Goal: Task Accomplishment & Management: Complete application form

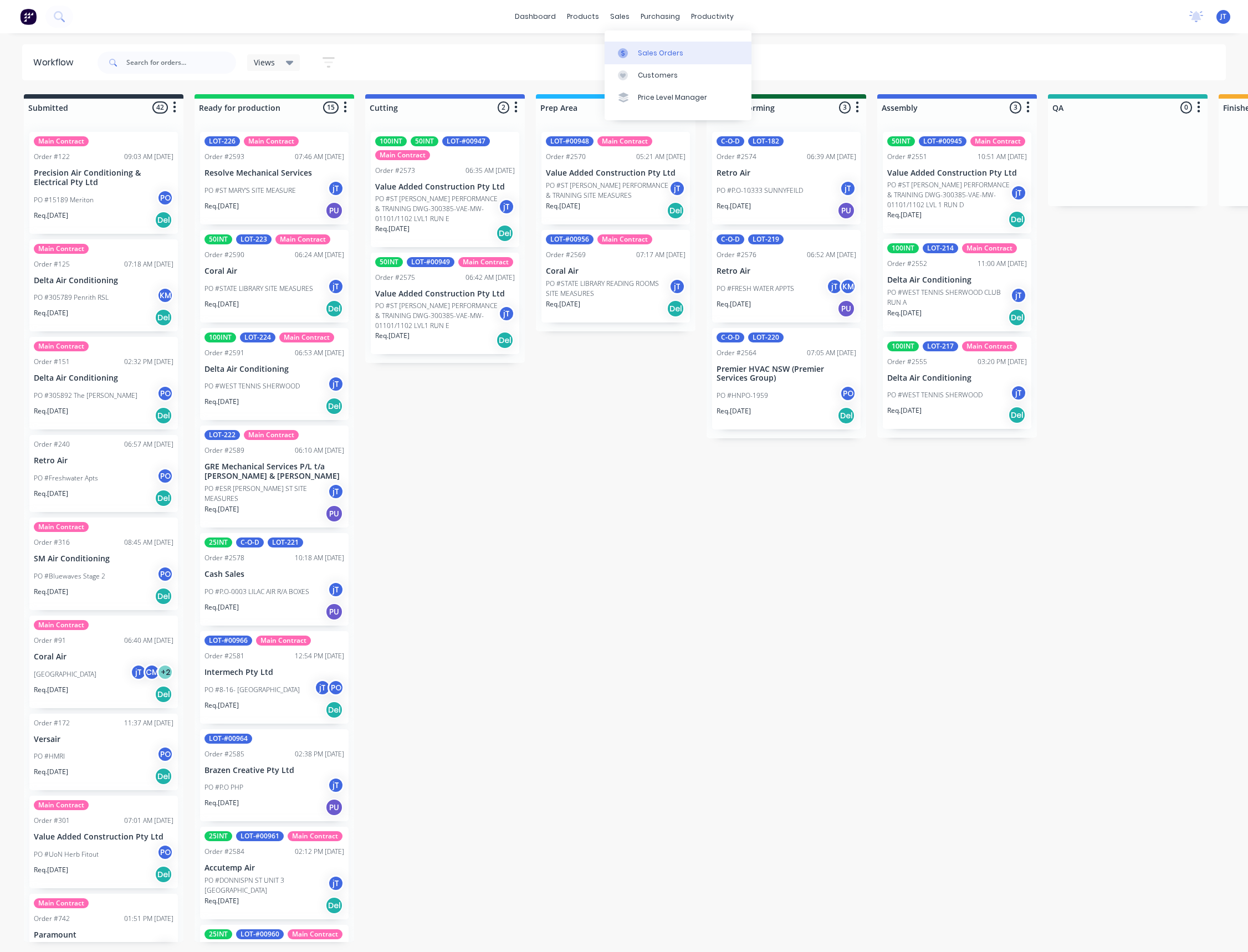
click at [663, 52] on div "Sales Orders" at bounding box center [661, 53] width 46 height 10
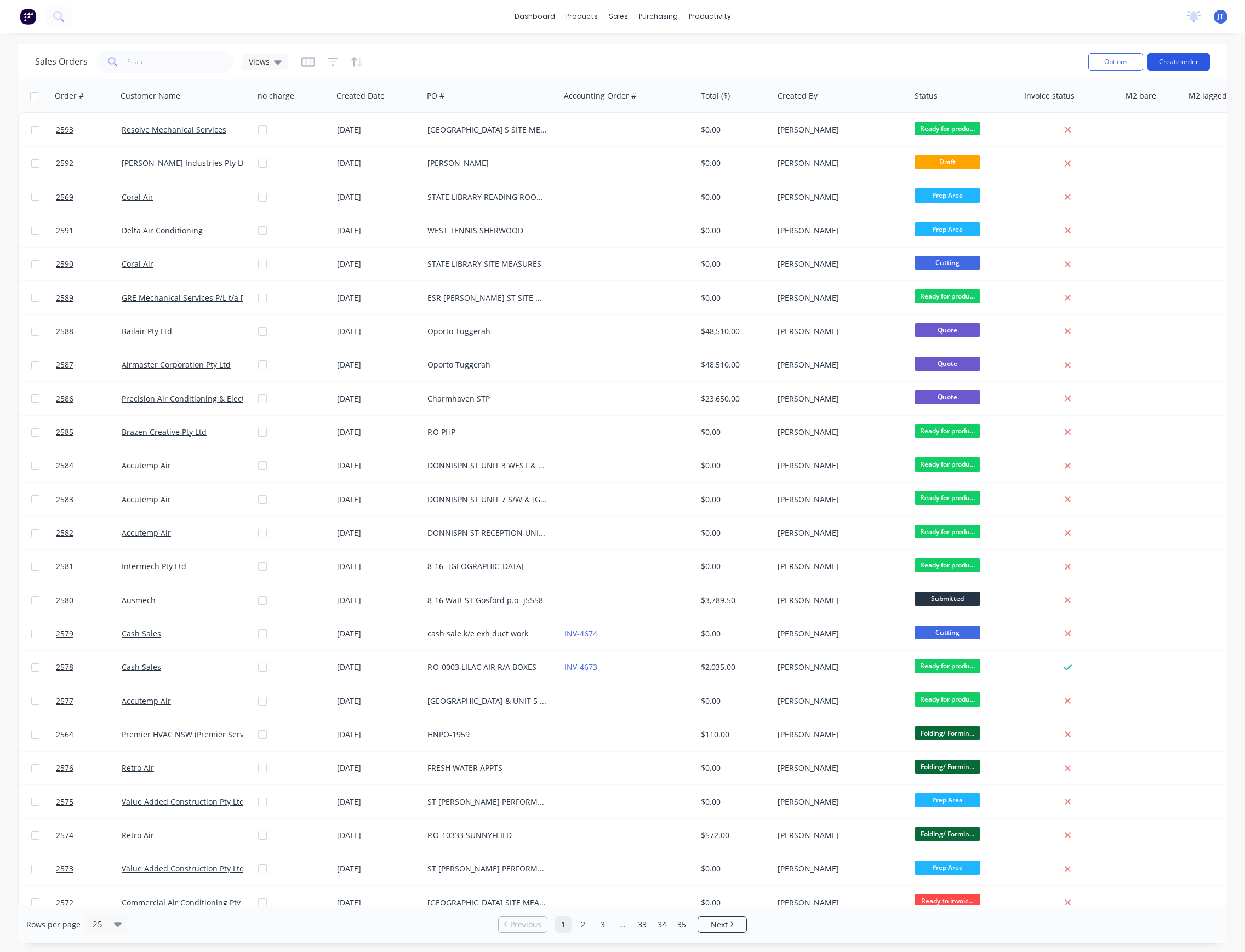
click at [1183, 65] on button "Create order" at bounding box center [1179, 61] width 62 height 18
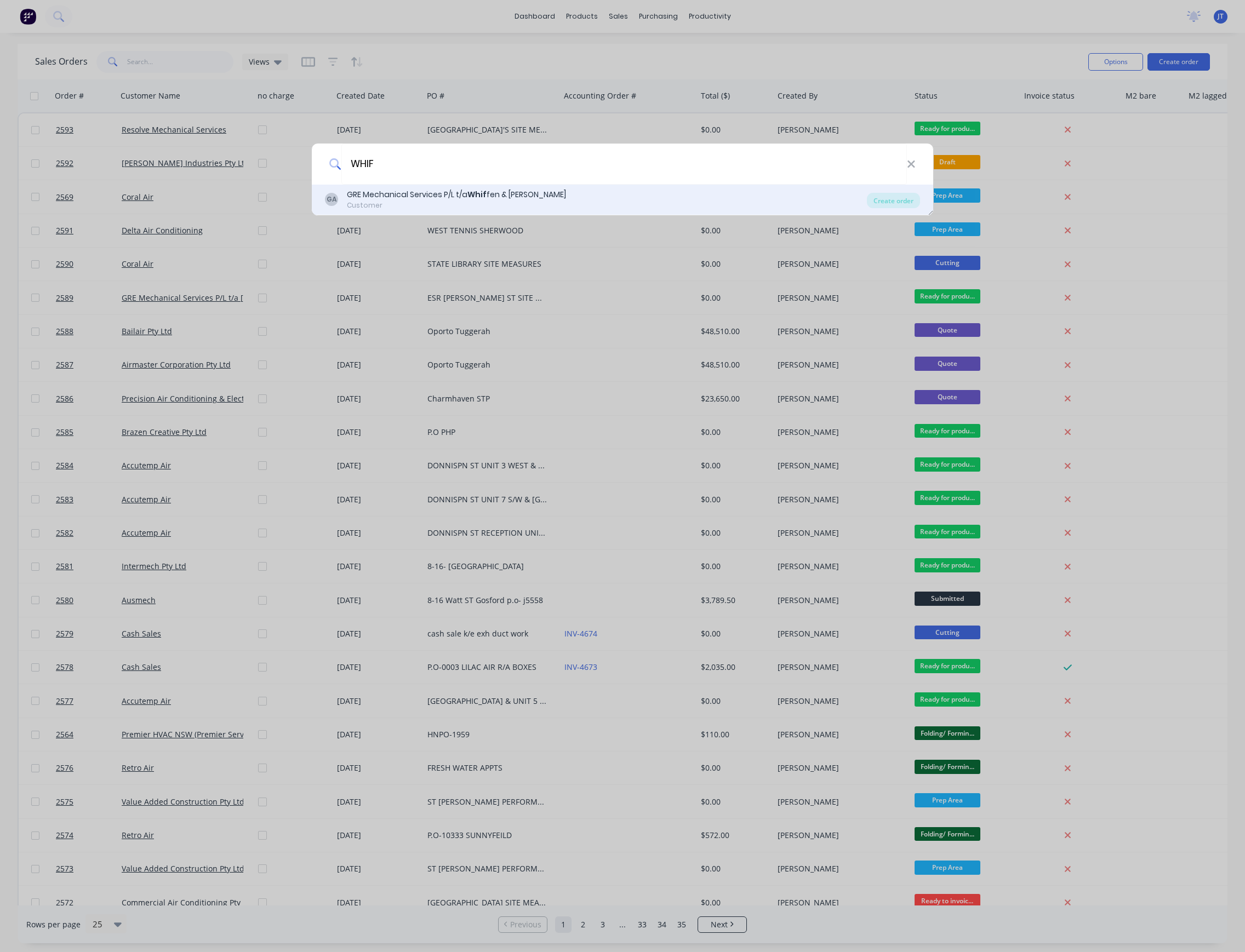
type input "WHIF"
click at [562, 205] on div "GA GRE Mechanical Services P/L t/a Whif fen & [PERSON_NAME] Customer" at bounding box center [596, 199] width 542 height 21
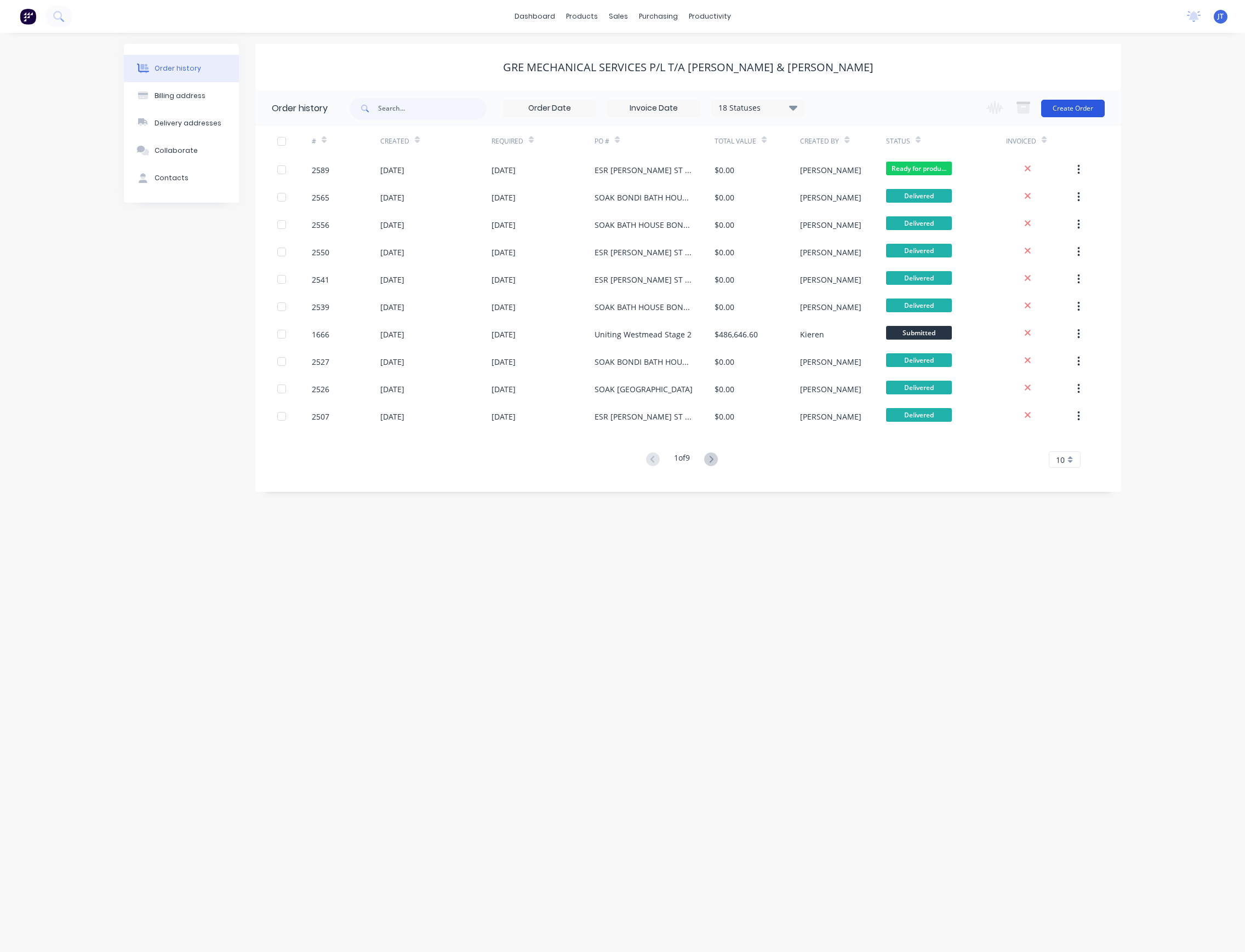
click at [1081, 113] on button "Create Order" at bounding box center [1073, 108] width 64 height 18
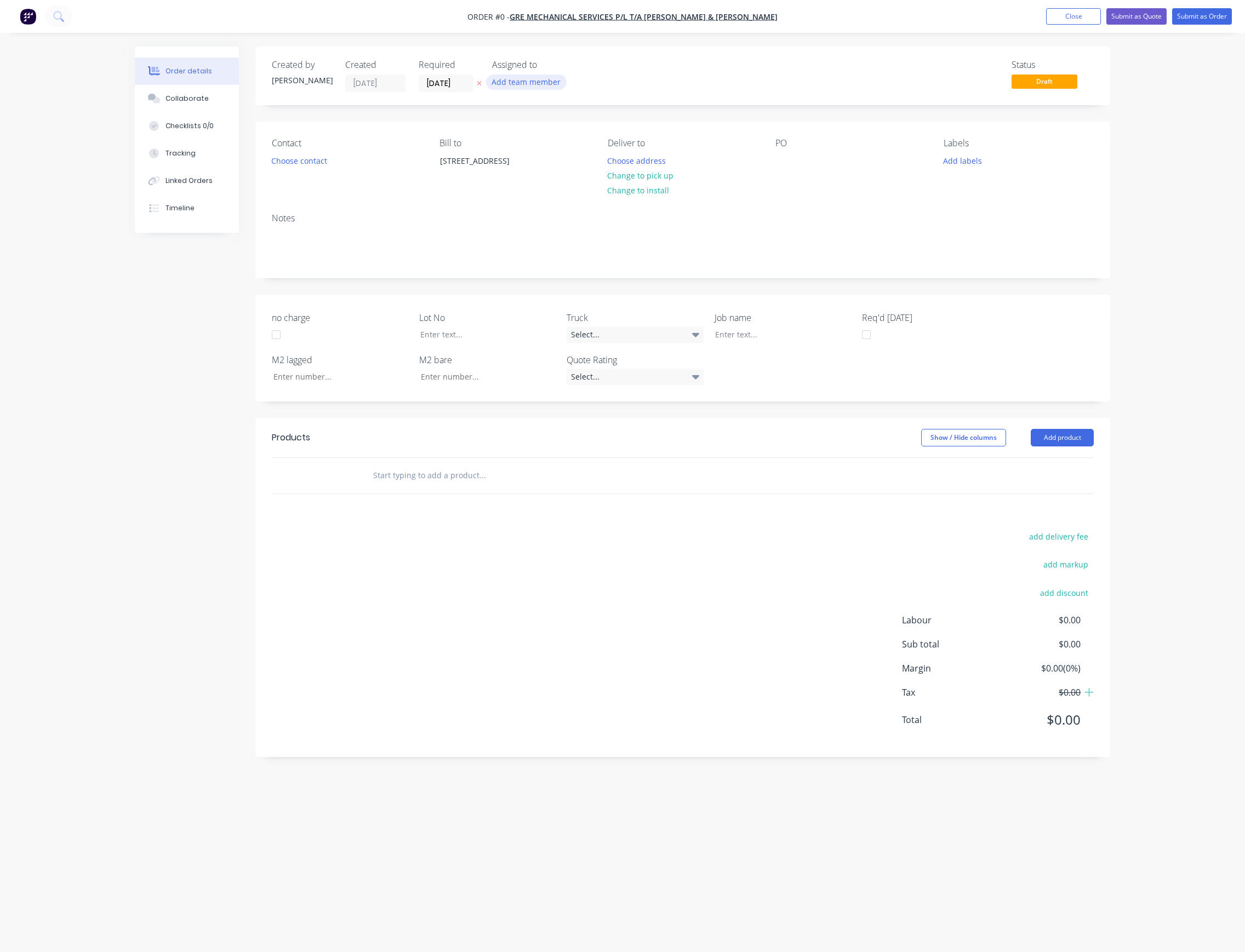
click at [544, 86] on button "Add team member" at bounding box center [526, 82] width 80 height 15
click at [540, 147] on div "[PERSON_NAME] (You)" at bounding box center [581, 142] width 110 height 12
click at [467, 90] on div "Creating draft order... Loading... Order details Collaborate Checklists 0/0 Tra…" at bounding box center [622, 455] width 997 height 817
click at [468, 86] on input "[DATE]" at bounding box center [445, 83] width 54 height 16
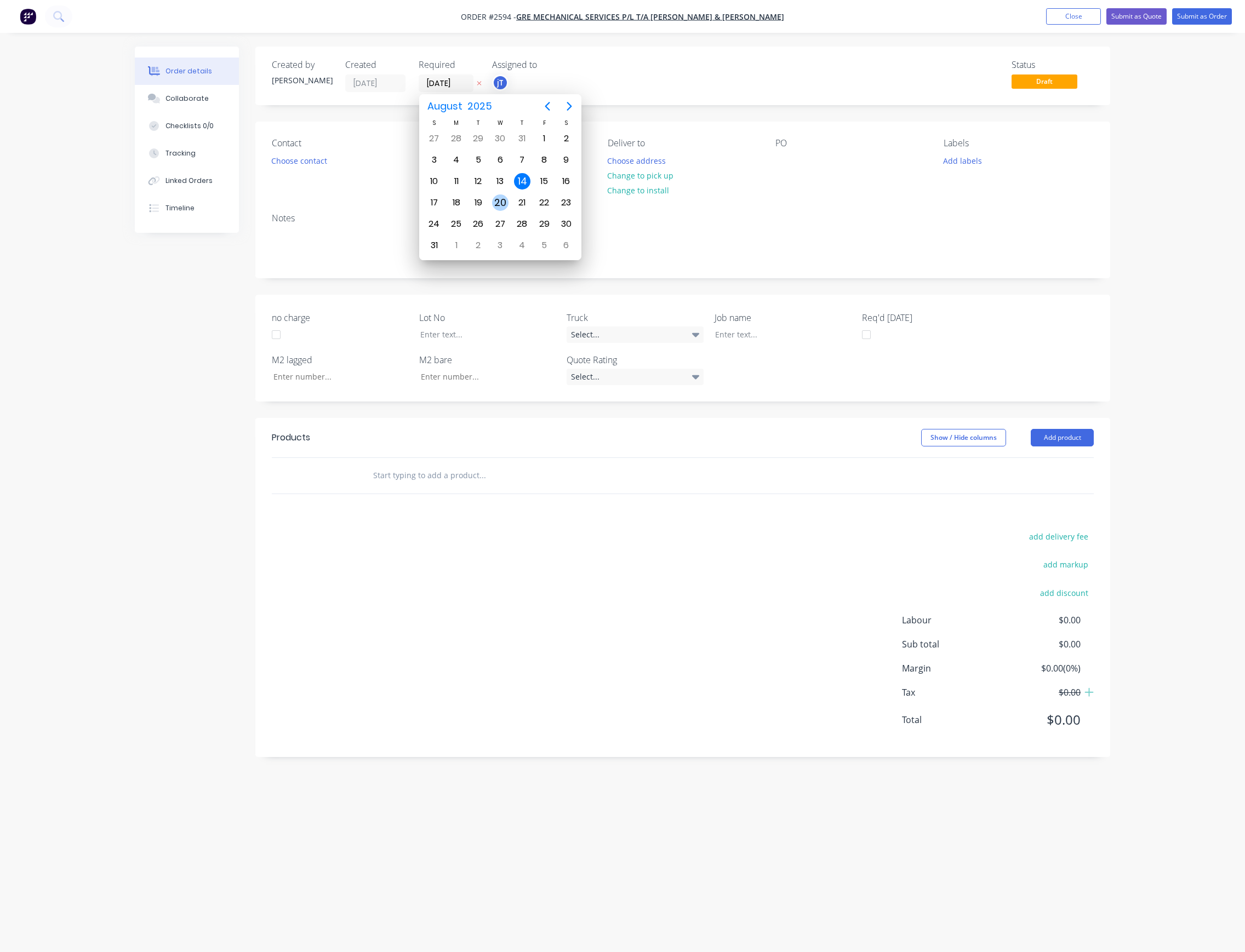
click at [496, 202] on div "20" at bounding box center [500, 202] width 16 height 16
type input "[DATE]"
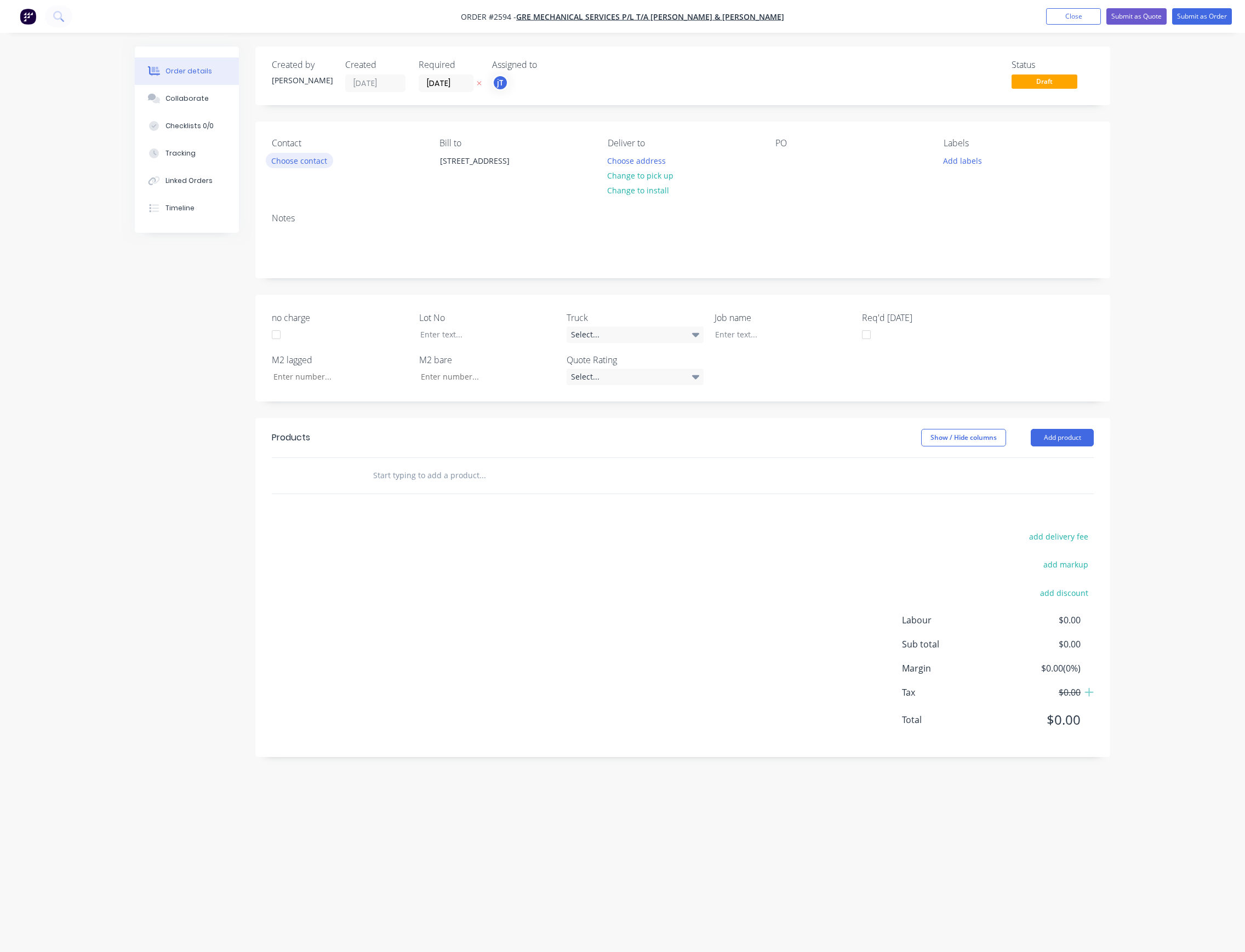
click at [314, 158] on button "Choose contact" at bounding box center [299, 160] width 68 height 15
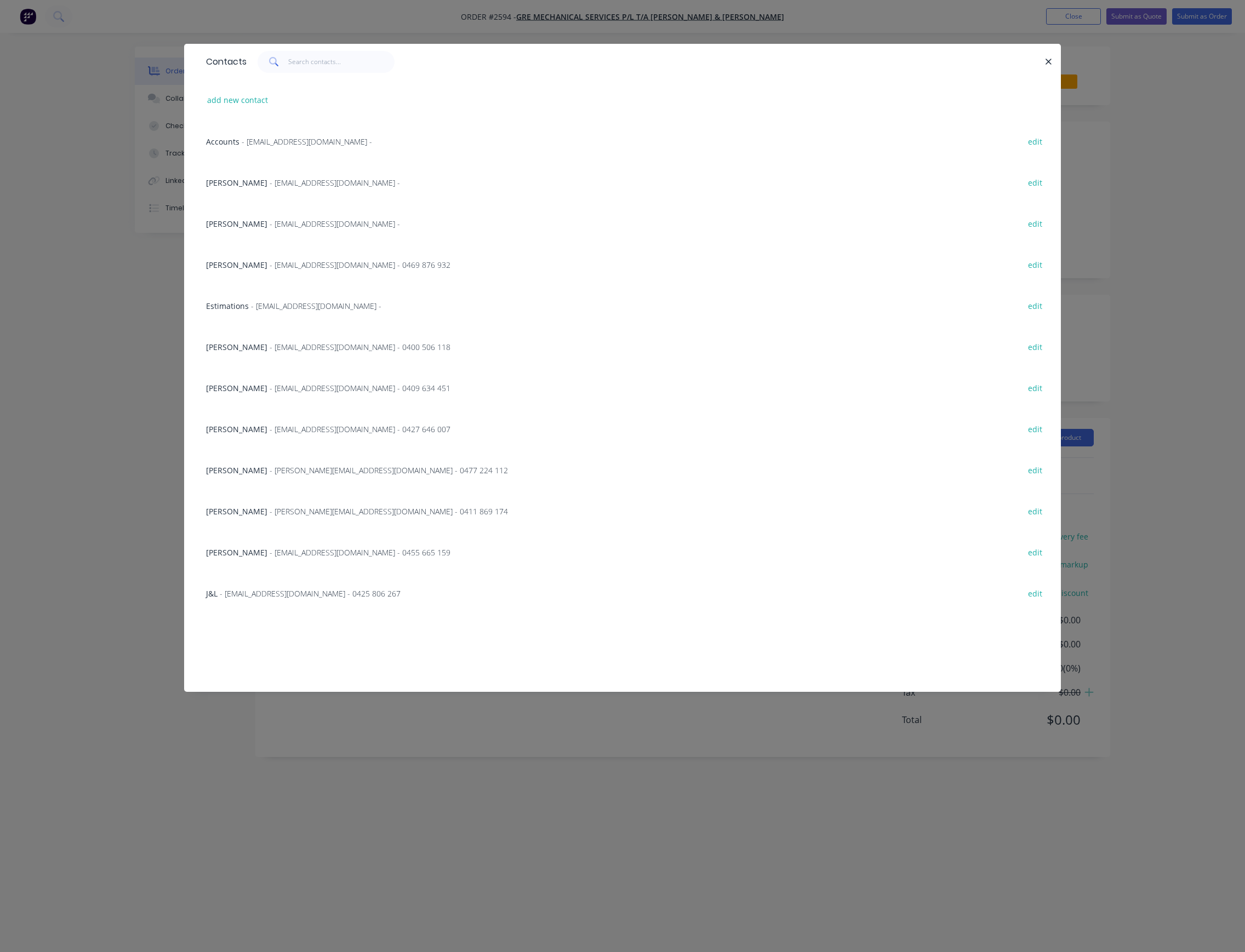
click at [310, 514] on span "- [PERSON_NAME][EMAIL_ADDRESS][DOMAIN_NAME] - 0411 869 174" at bounding box center [389, 511] width 238 height 10
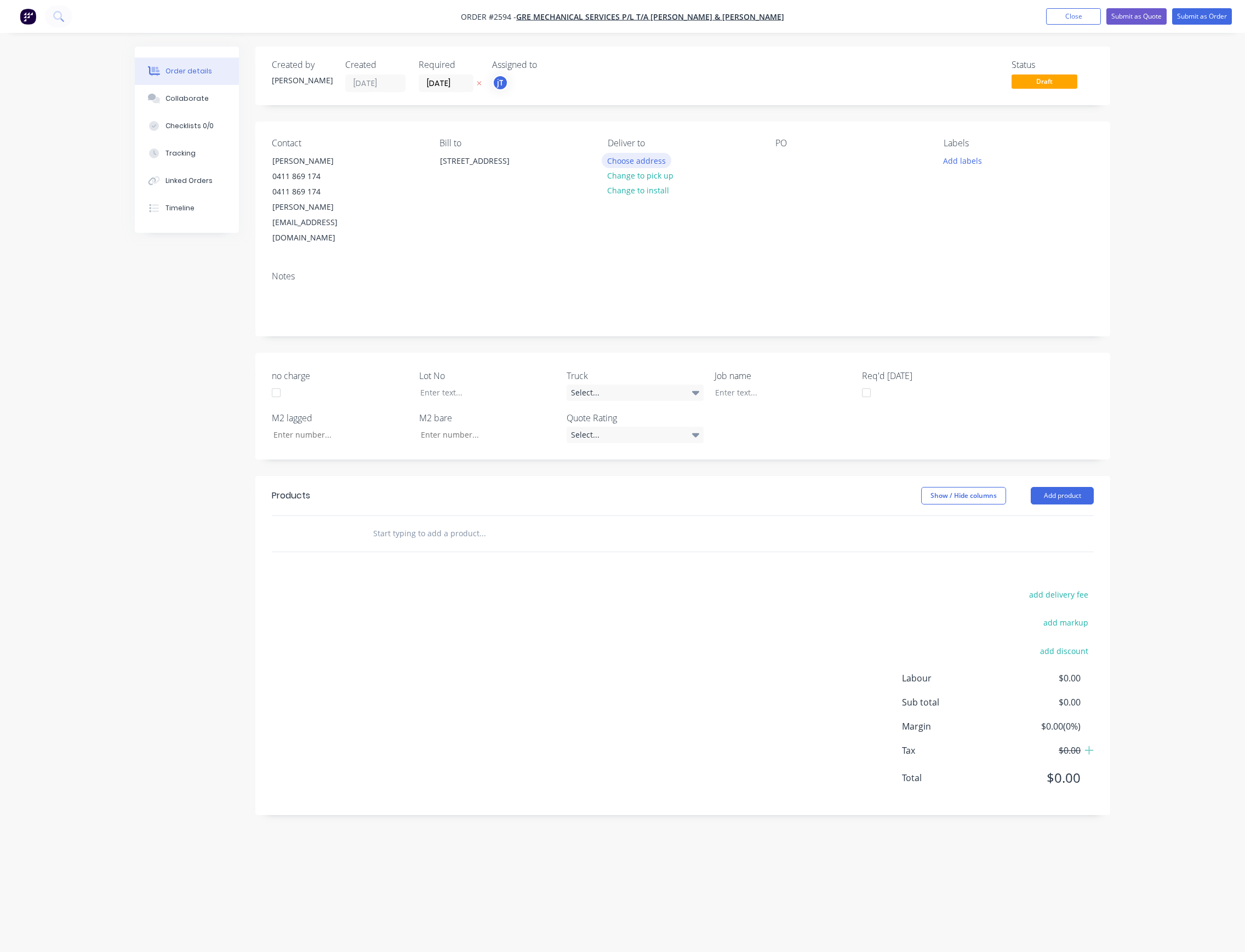
click at [653, 163] on button "Choose address" at bounding box center [637, 160] width 70 height 15
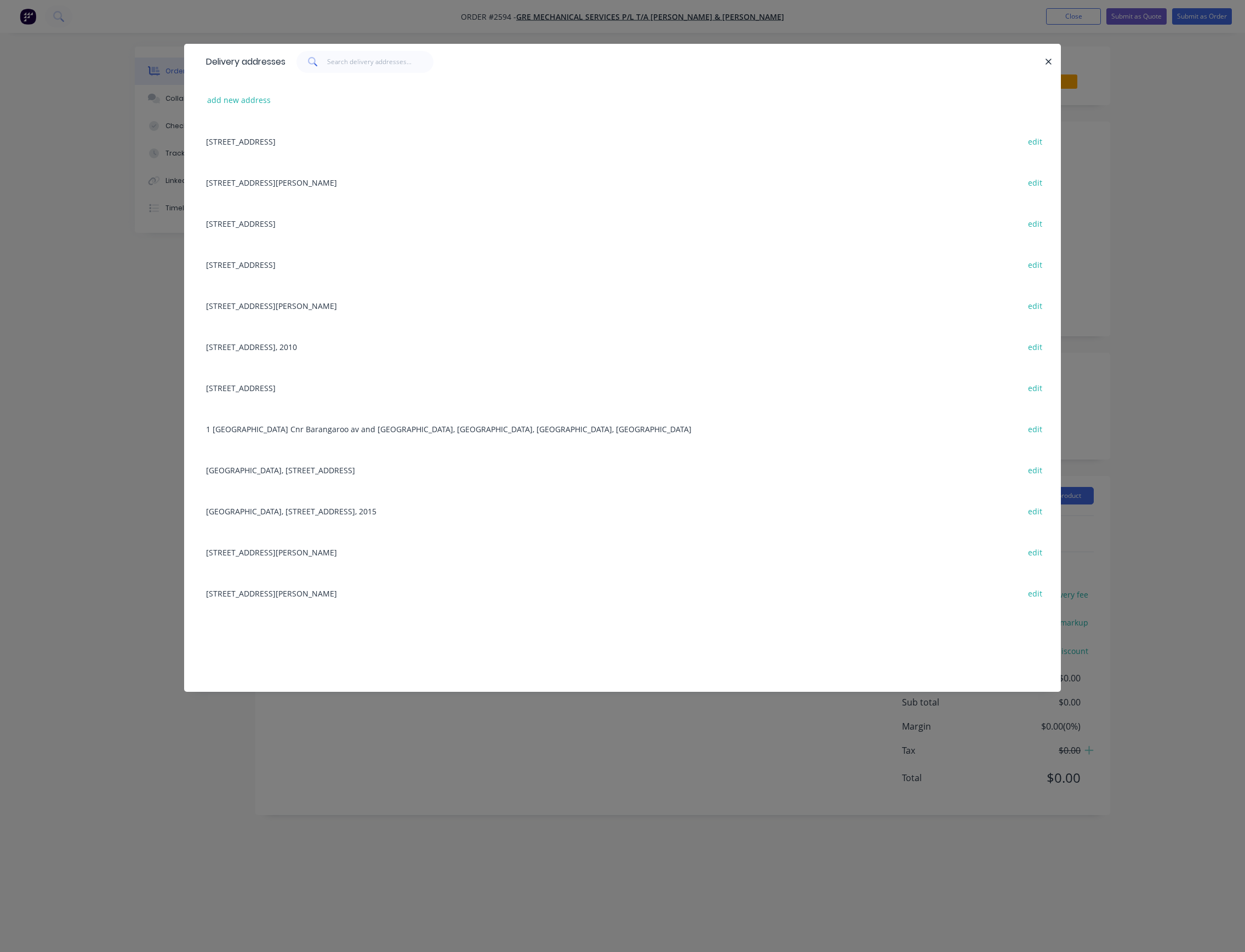
click at [277, 345] on div "[STREET_ADDRESS], 2010 edit" at bounding box center [623, 346] width 844 height 41
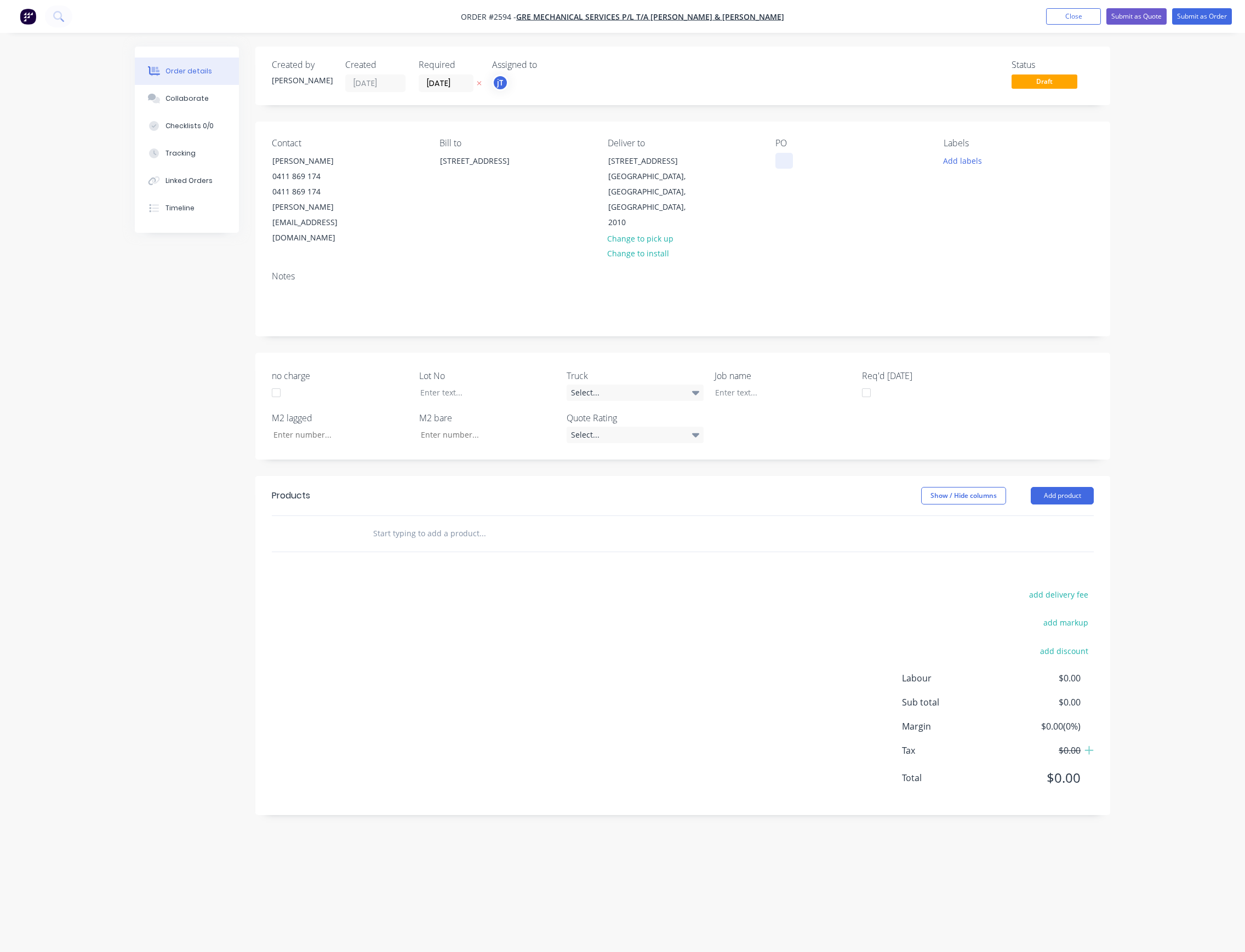
click at [775, 164] on div at bounding box center [784, 160] width 18 height 16
drag, startPoint x: 850, startPoint y: 186, endPoint x: 765, endPoint y: 156, distance: 90.1
click at [765, 156] on div "Contact [PERSON_NAME] 0411 869 174 0411 869 174 [PERSON_NAME][EMAIL_ADDRESS][DO…" at bounding box center [683, 191] width 855 height 141
copy div "65-67 FOVEAUX [GEOGRAPHIC_DATA] SITE MEASURE KITCHEN EXH"
click at [765, 385] on div at bounding box center [775, 392] width 137 height 16
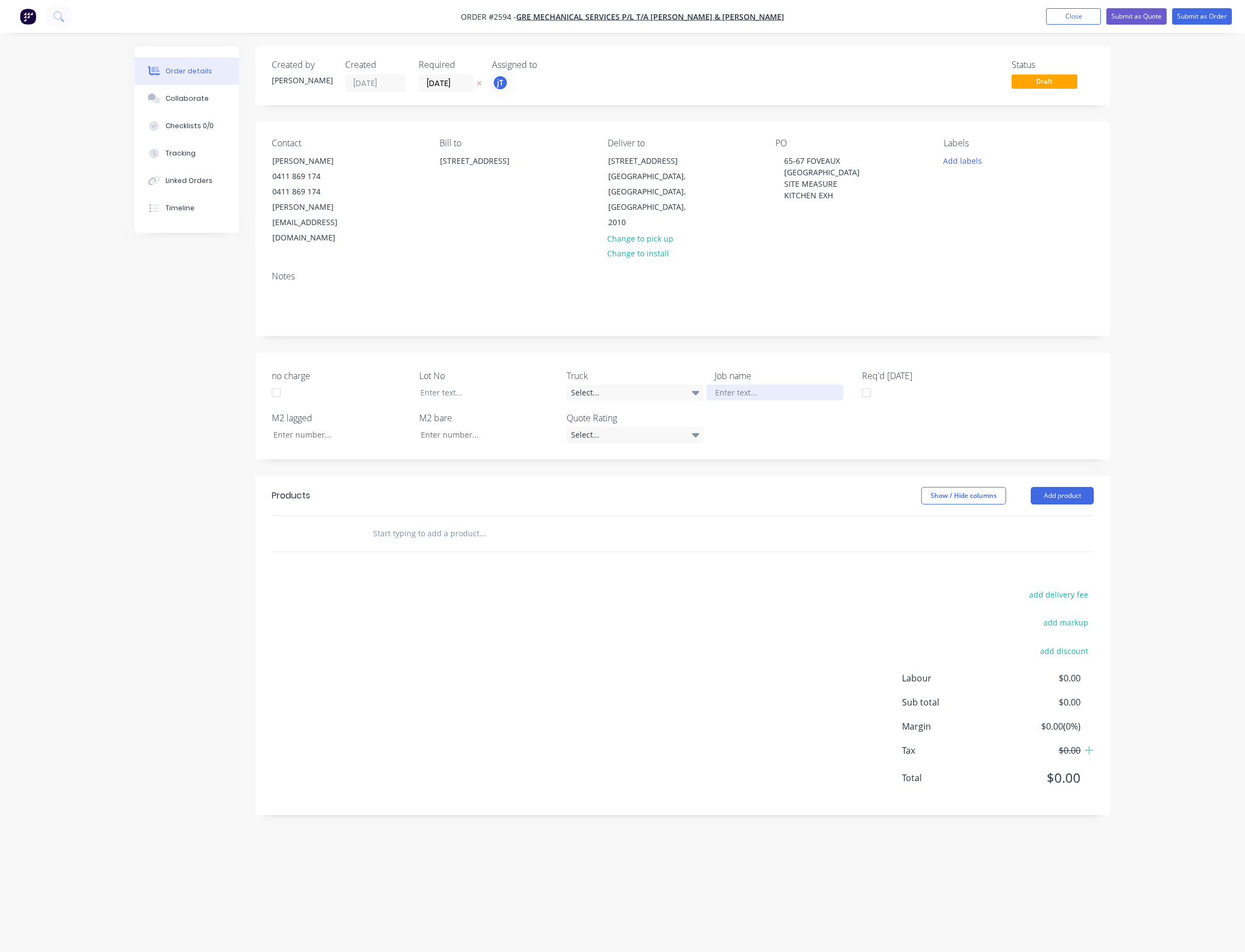
paste div
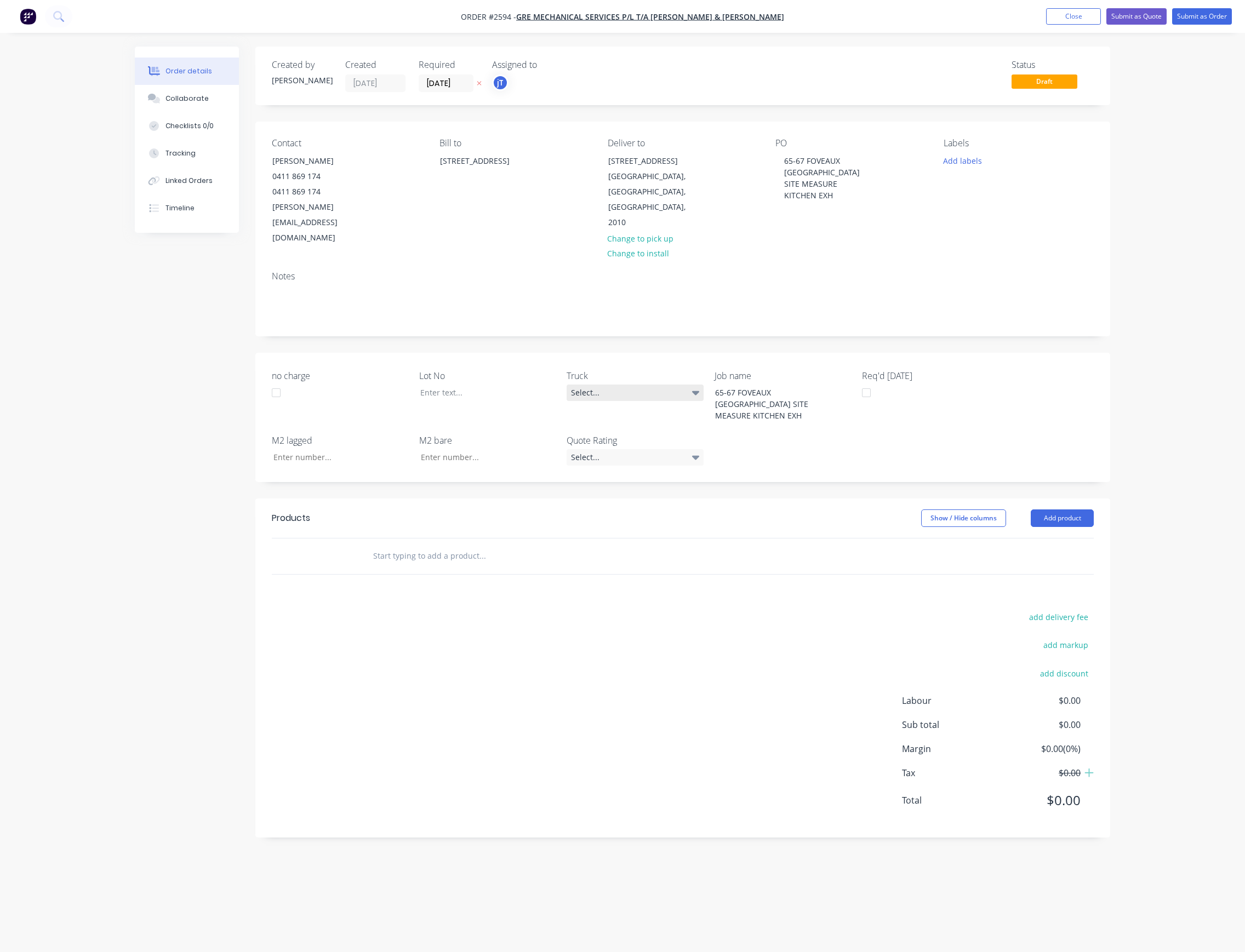
click at [698, 387] on icon at bounding box center [696, 392] width 8 height 12
click at [642, 427] on button "005" at bounding box center [649, 429] width 164 height 22
click at [477, 385] on div at bounding box center [480, 392] width 137 height 16
click at [970, 164] on button "Add labels" at bounding box center [962, 160] width 51 height 15
click at [997, 195] on input "text" at bounding box center [1033, 193] width 114 height 22
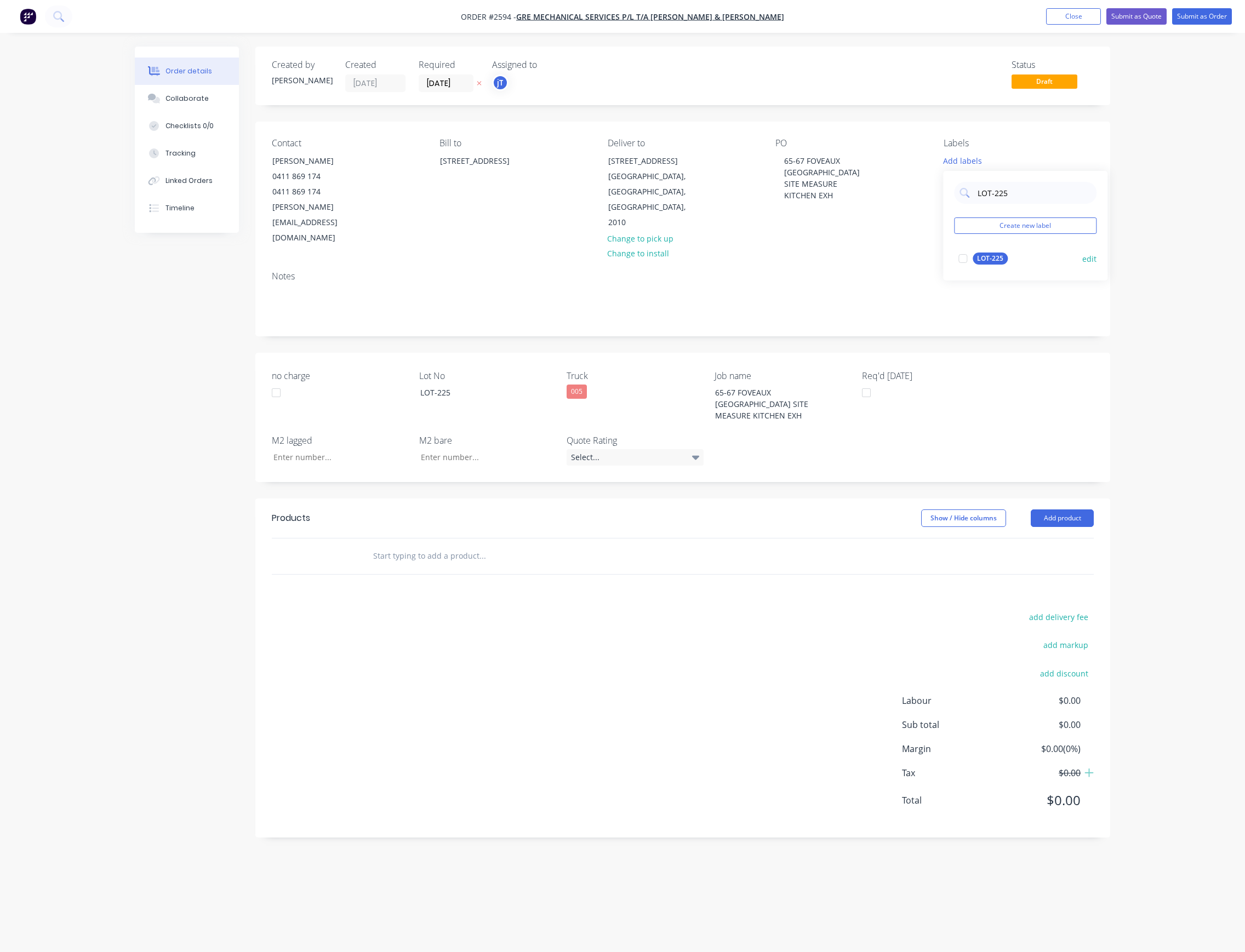
click at [998, 258] on div "LOT-225" at bounding box center [990, 258] width 35 height 12
drag, startPoint x: 1017, startPoint y: 187, endPoint x: 973, endPoint y: 206, distance: 47.9
click at [973, 206] on div "LOT-225 Create new label LOT-225 edit" at bounding box center [1025, 220] width 164 height 110
type input "MAIN"
click at [1009, 255] on div "Main Contract" at bounding box center [1000, 253] width 55 height 12
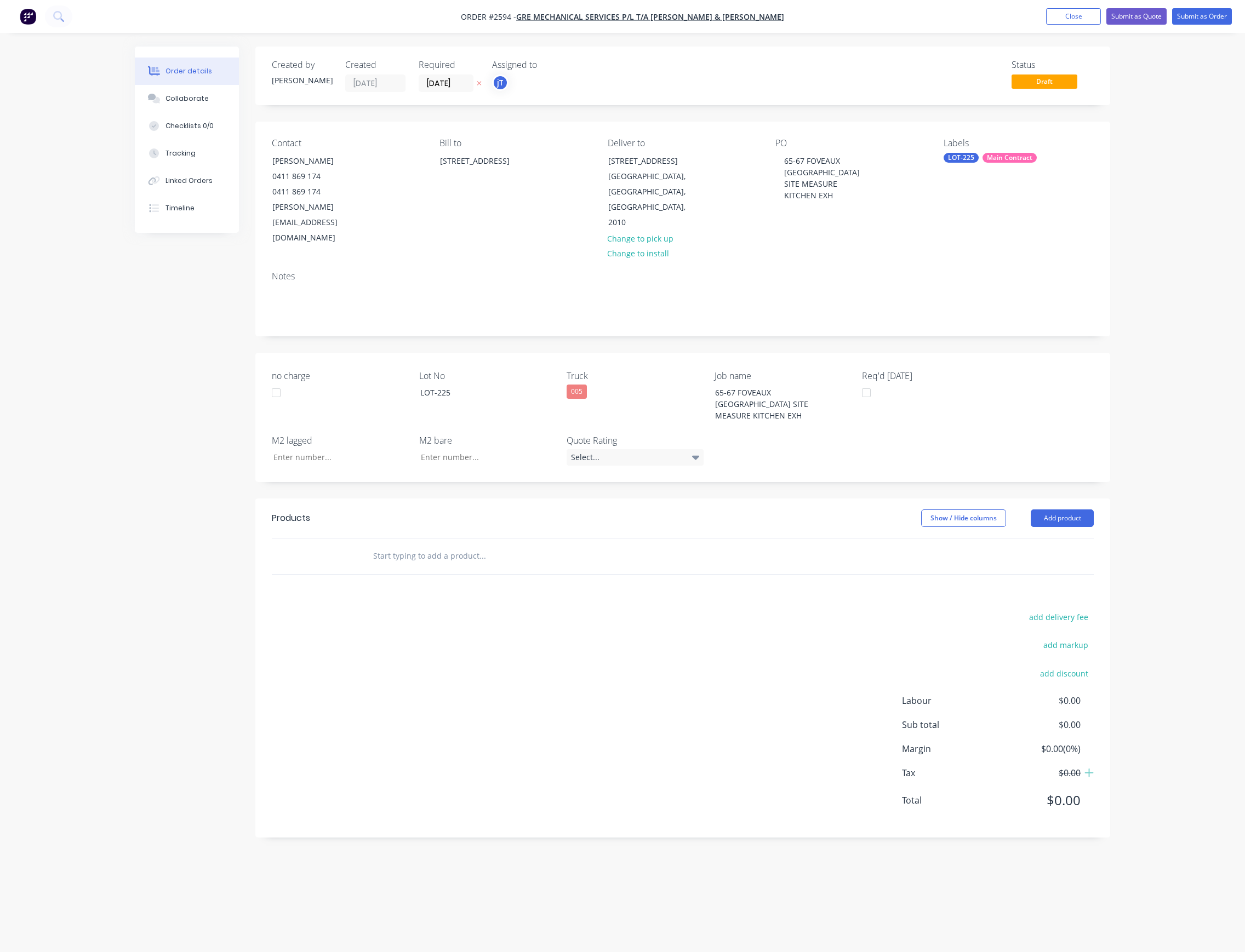
click at [403, 545] on input "text" at bounding box center [482, 556] width 219 height 22
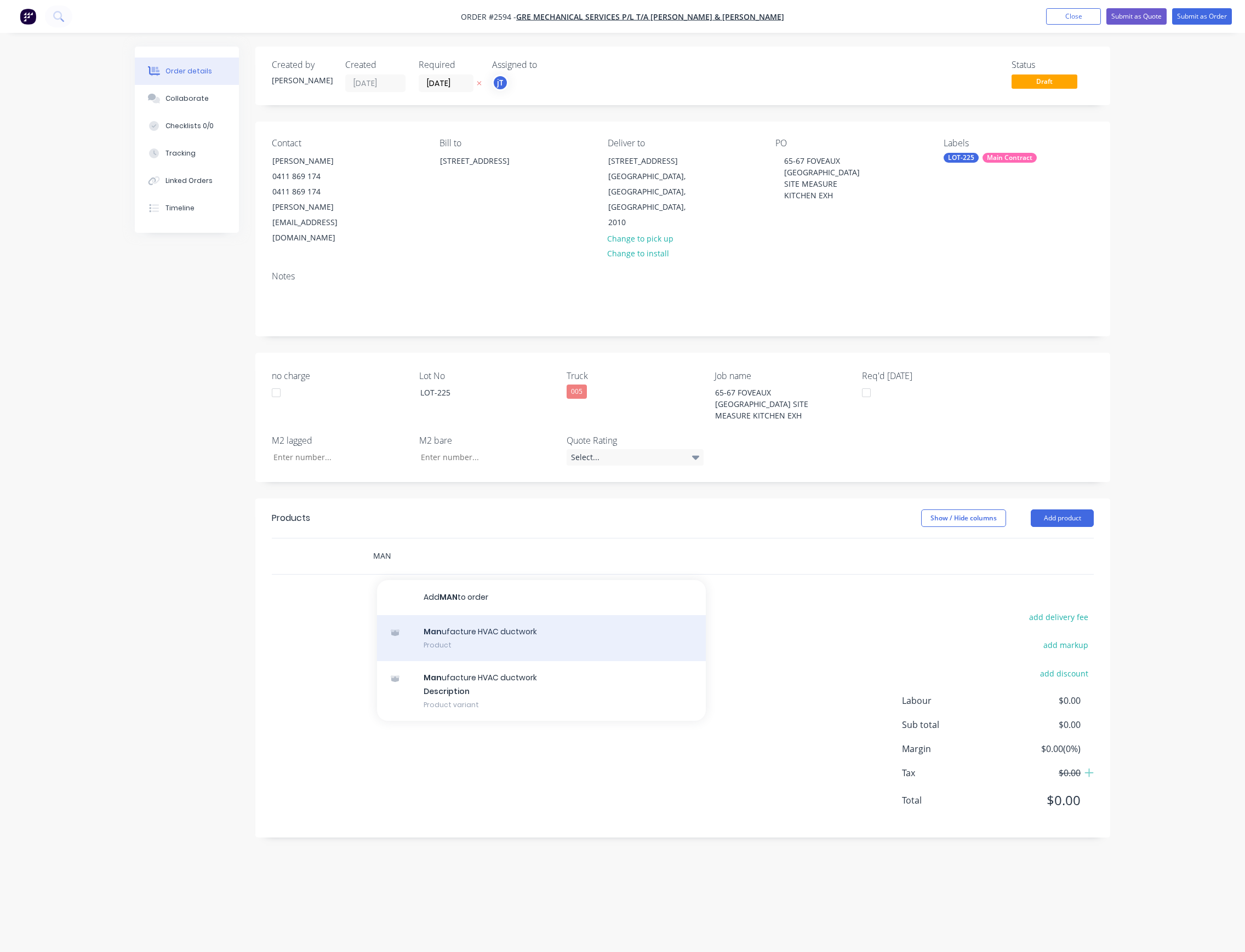
type input "MAN"
click at [557, 615] on div "Man ufacture HVAC ductwork Product" at bounding box center [541, 638] width 329 height 46
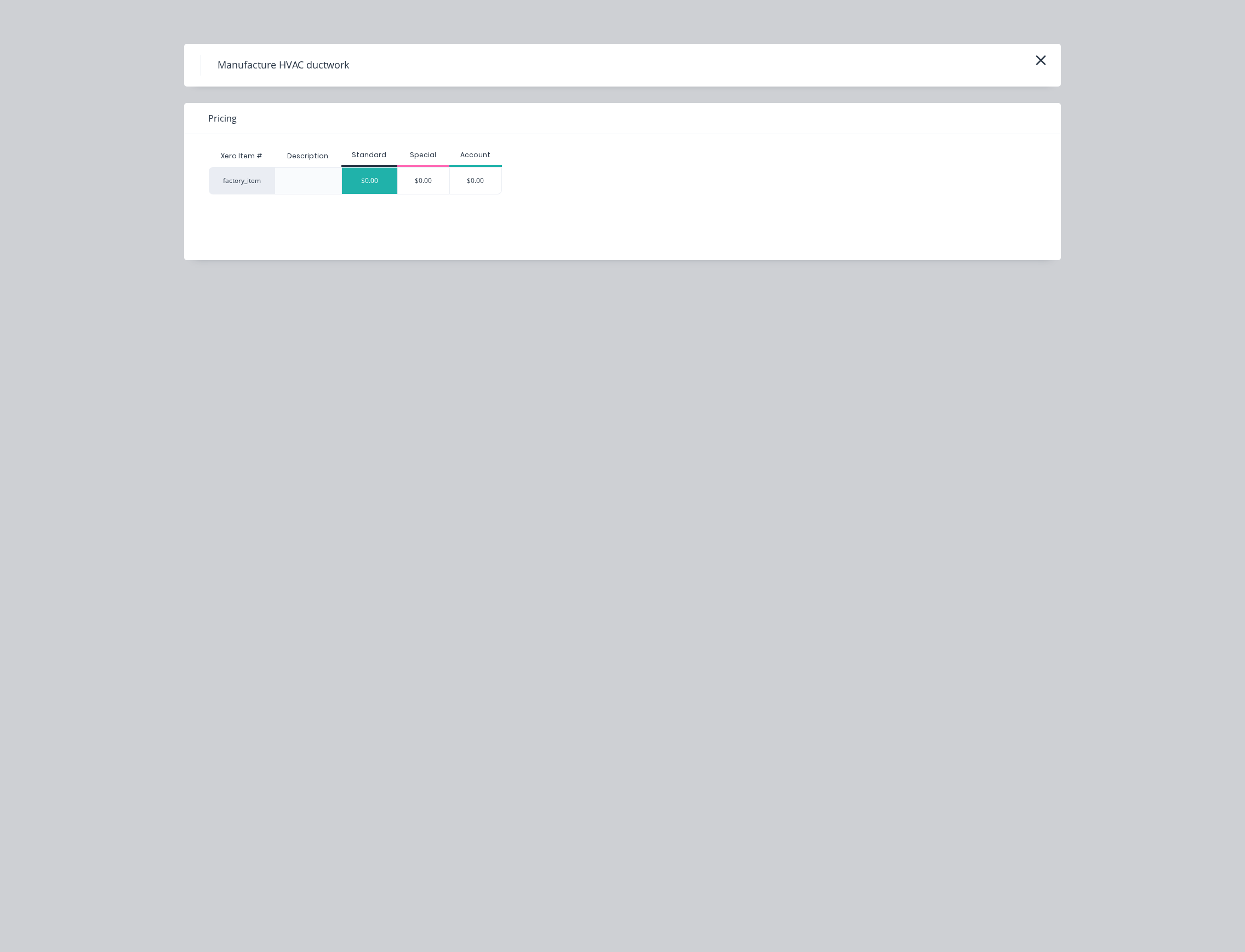
click at [384, 183] on div "$0.00" at bounding box center [369, 181] width 55 height 26
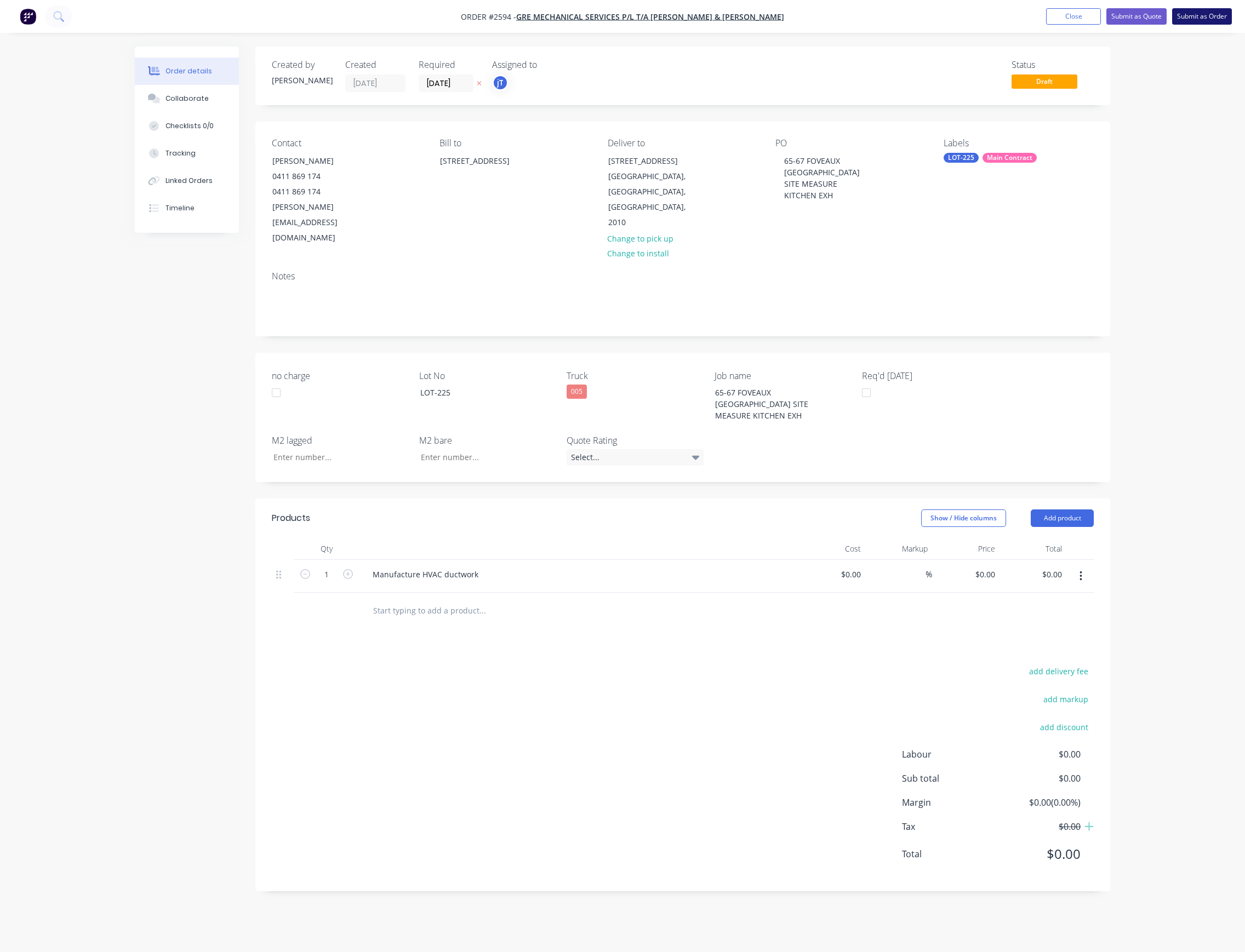
click at [1211, 21] on button "Submit as Order" at bounding box center [1201, 16] width 60 height 16
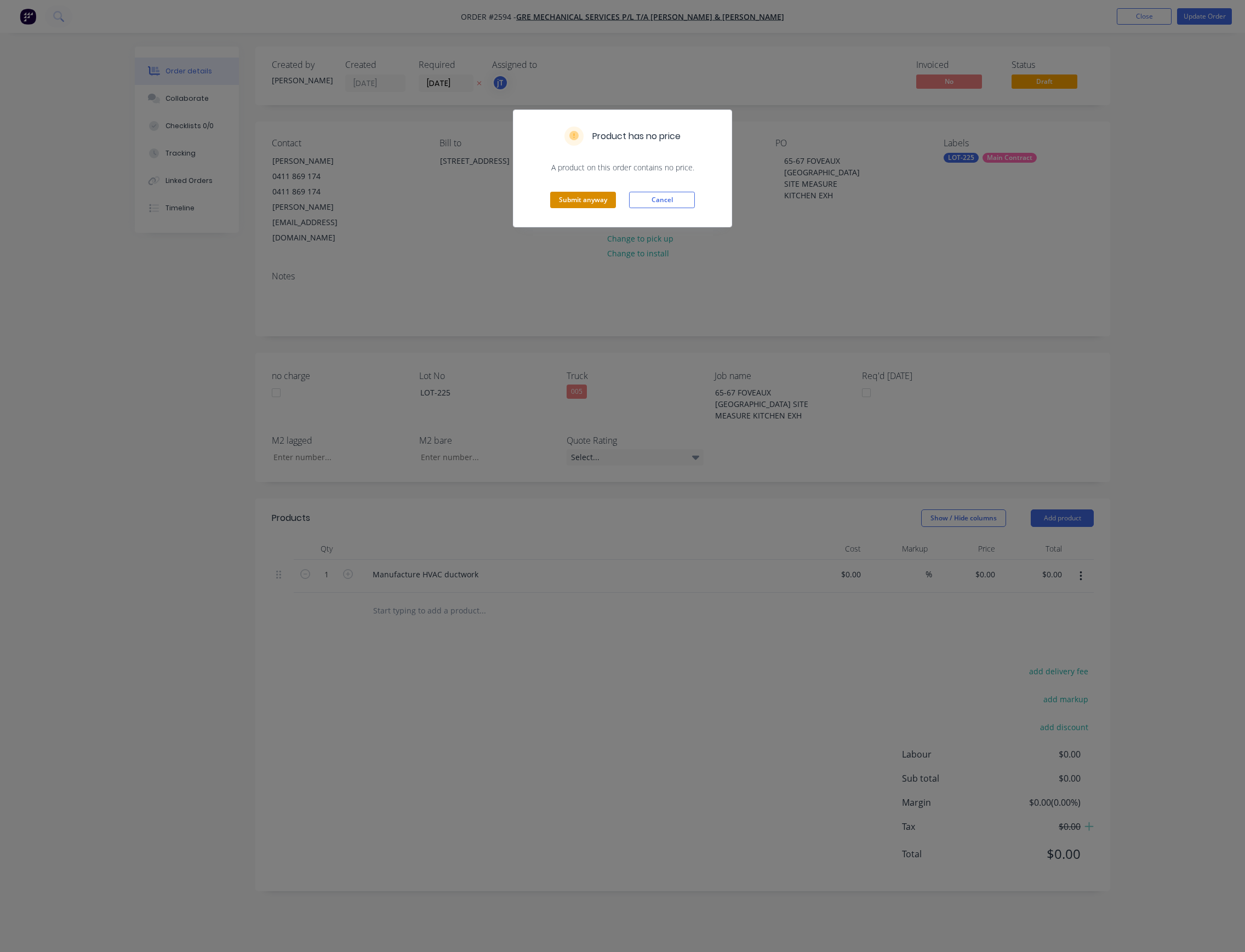
click at [589, 205] on button "Submit anyway" at bounding box center [583, 199] width 65 height 16
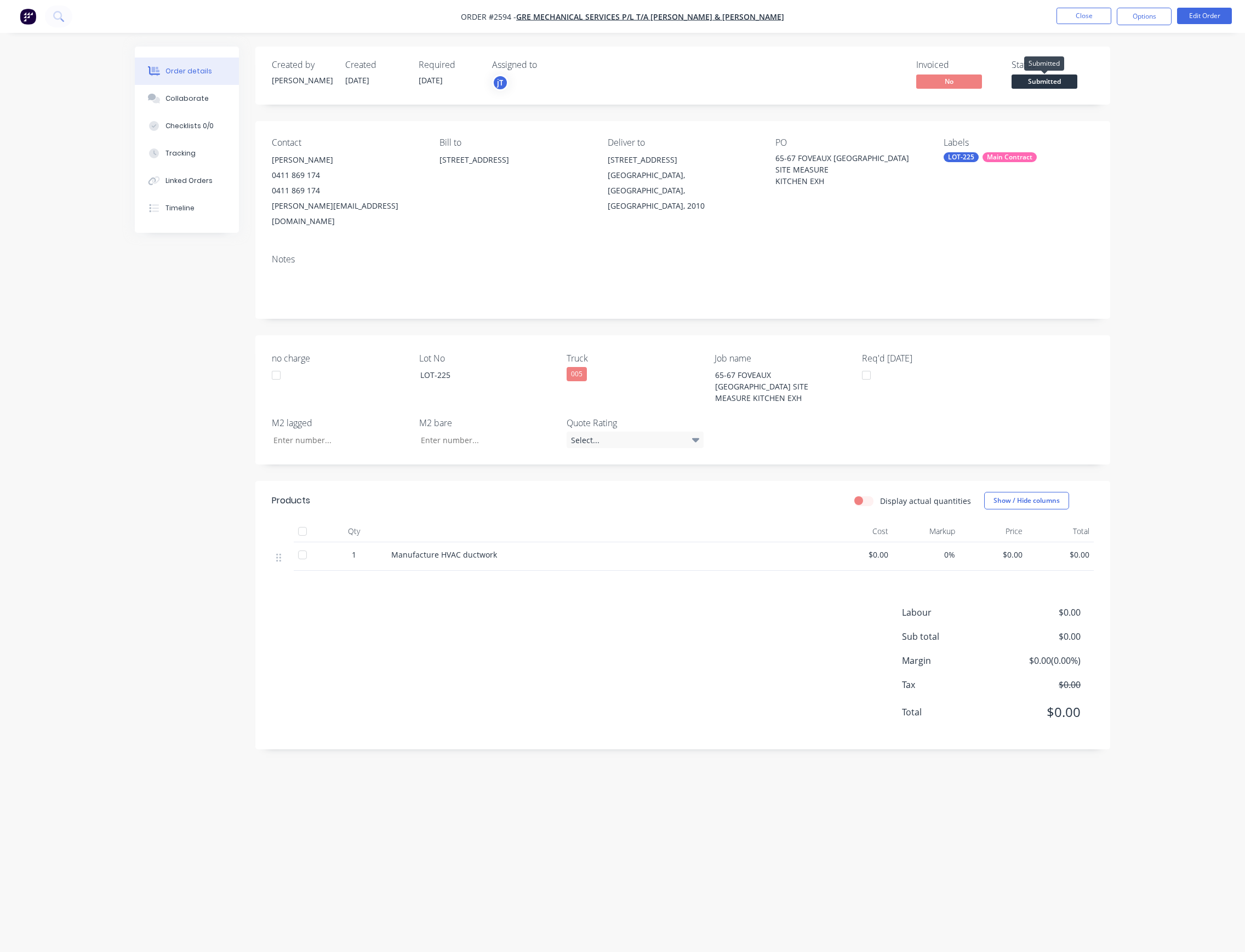
click at [1070, 86] on span "Submitted" at bounding box center [1044, 82] width 65 height 14
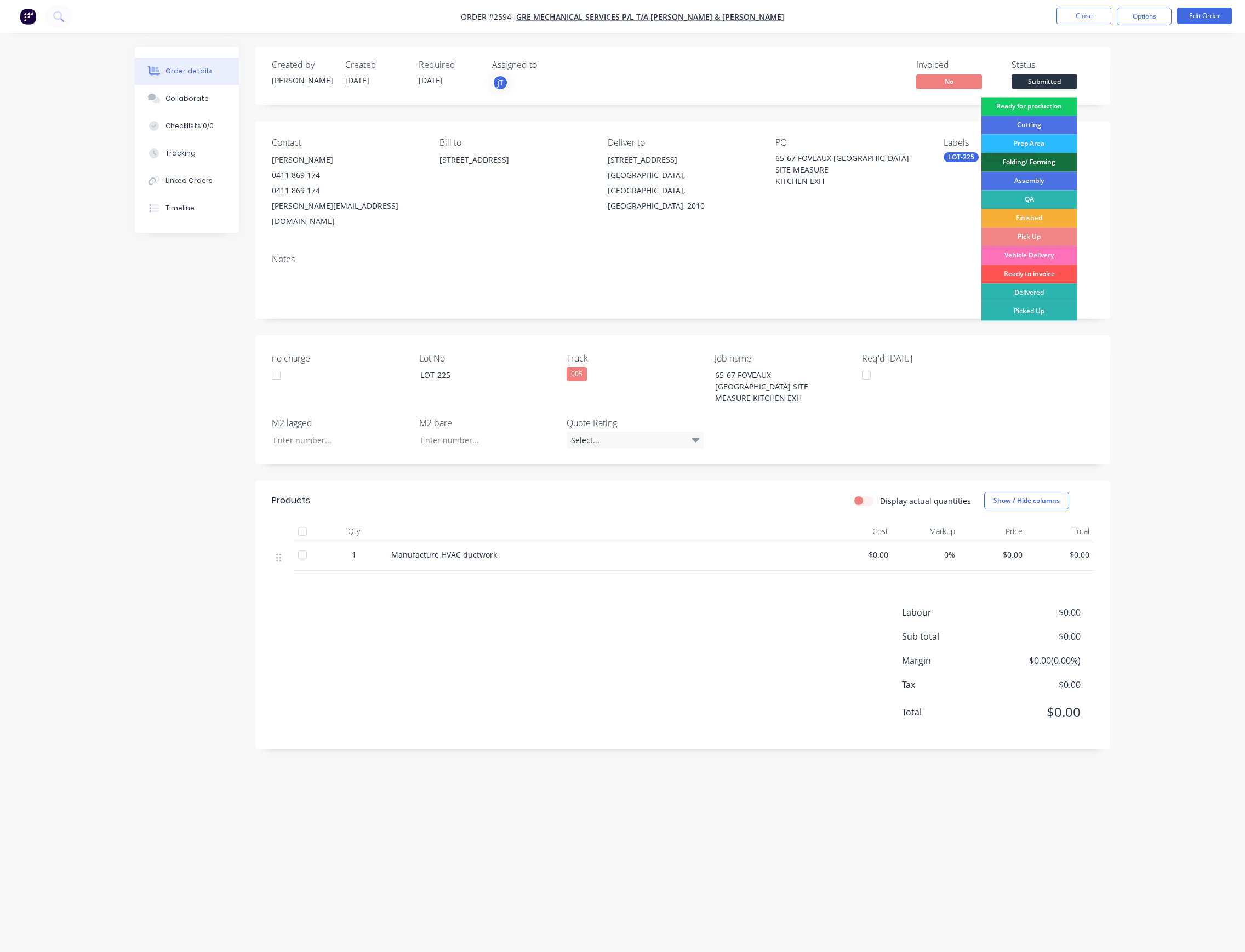
click at [1057, 105] on div "Ready for production" at bounding box center [1029, 107] width 96 height 19
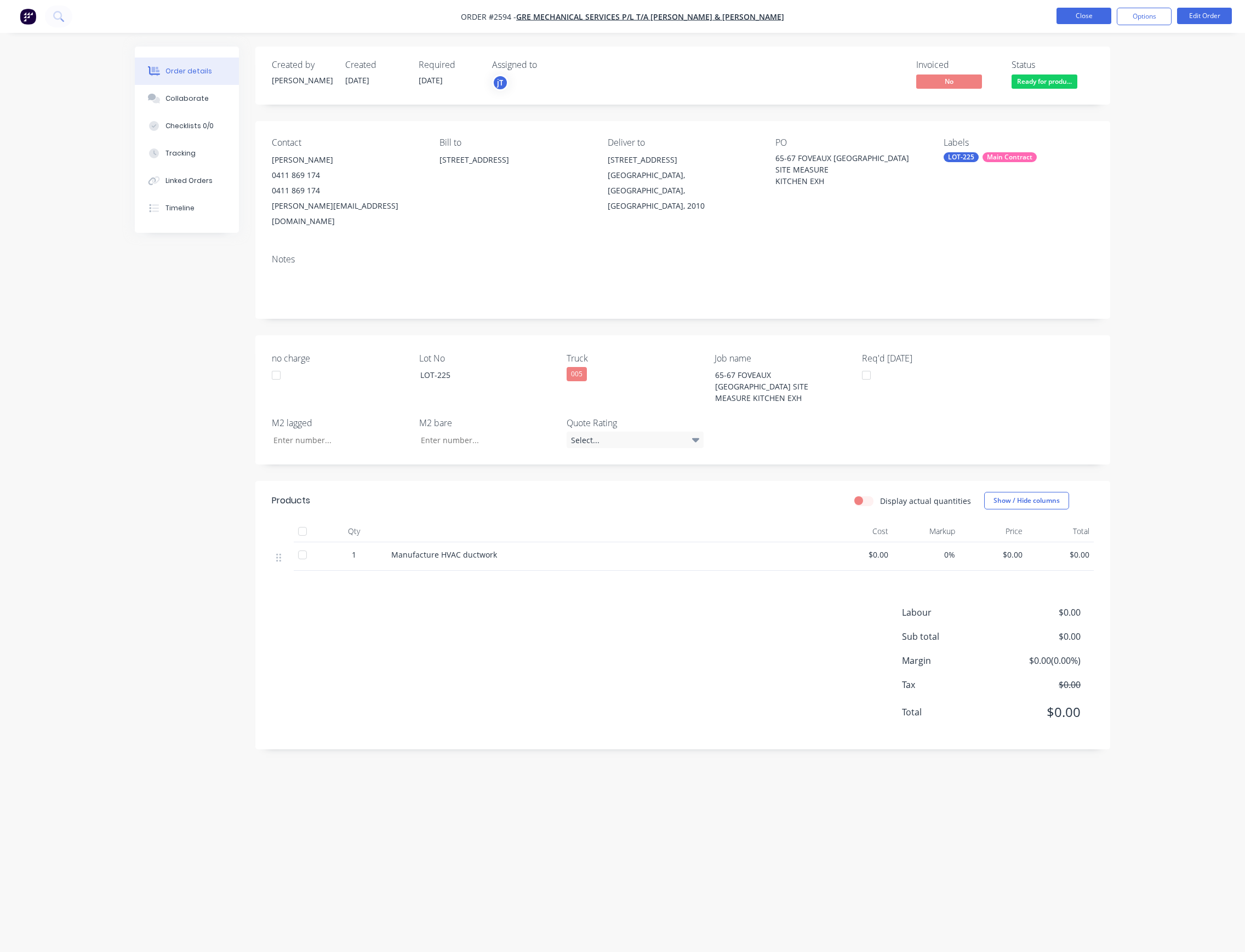
click at [1085, 23] on button "Close" at bounding box center [1084, 16] width 55 height 16
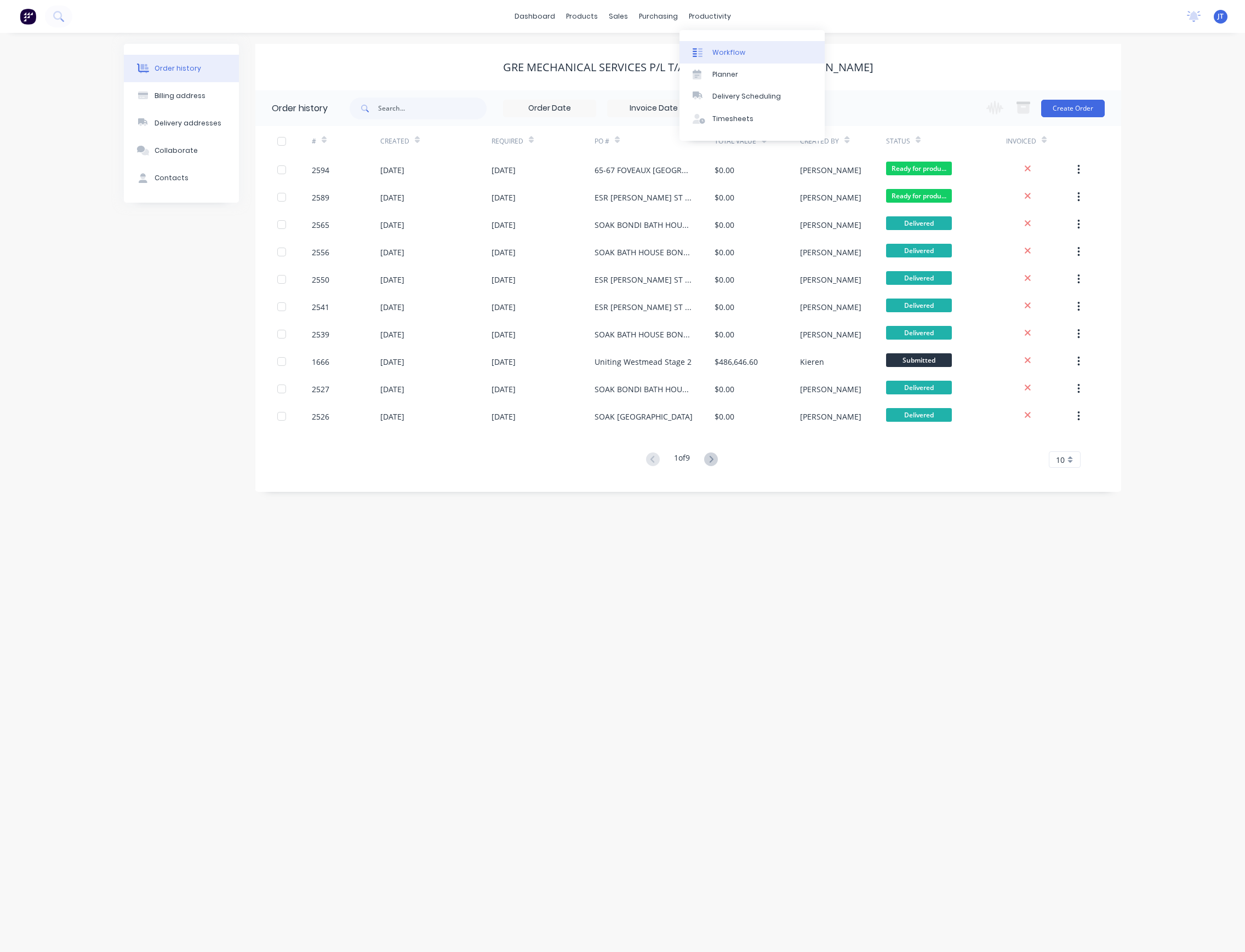
click at [730, 51] on div "Workflow" at bounding box center [729, 52] width 33 height 10
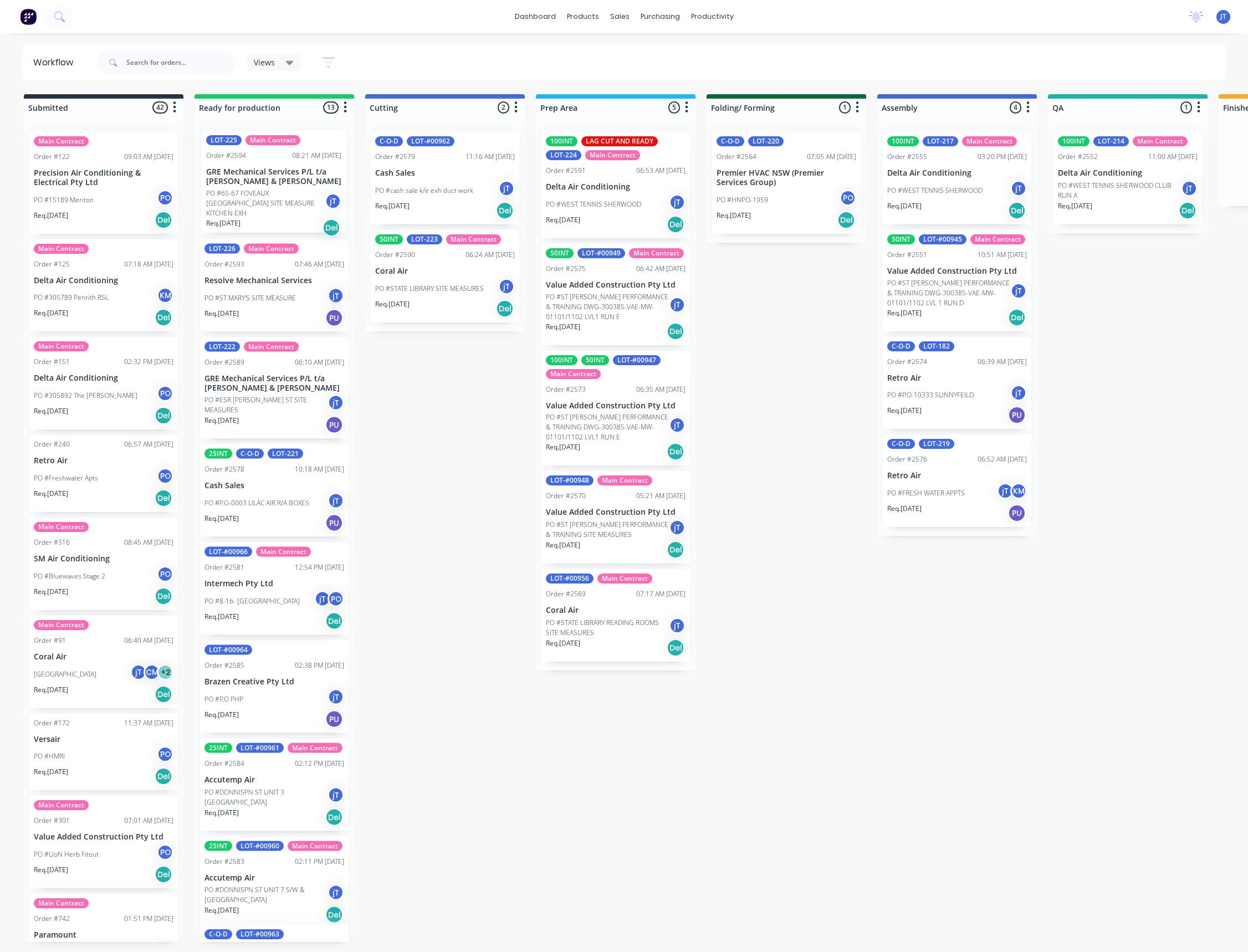
click at [282, 190] on div "LOT-225 Main Contract Order #2594 08:21 AM [DATE] GRE Mechanical Services P/L t…" at bounding box center [274, 532] width 160 height 819
